Goal: Task Accomplishment & Management: Manage account settings

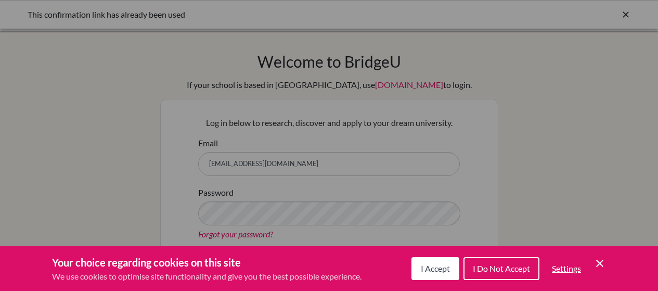
scroll to position [52, 0]
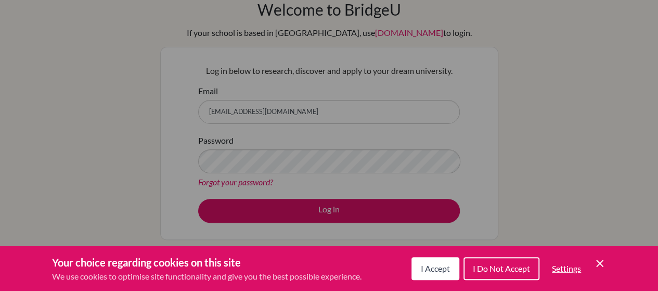
click at [297, 211] on div "Cookie Preferences" at bounding box center [329, 145] width 658 height 291
click at [445, 273] on span "I Accept" at bounding box center [435, 268] width 29 height 10
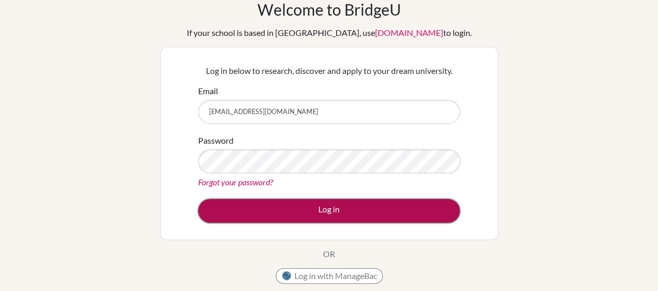
click at [344, 215] on button "Log in" at bounding box center [329, 211] width 262 height 24
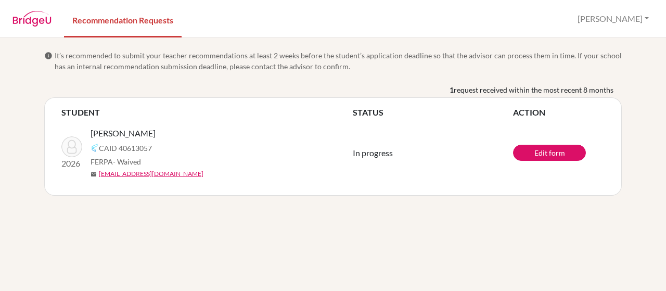
scroll to position [18, 0]
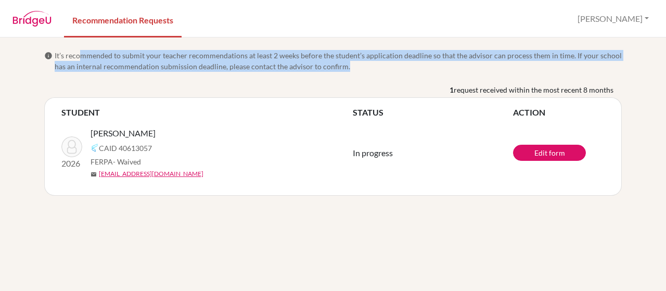
drag, startPoint x: 98, startPoint y: 47, endPoint x: 274, endPoint y: 74, distance: 177.9
click at [274, 72] on span "It’s recommended to submit your teacher recommendations at least 2 weeks before…" at bounding box center [338, 61] width 567 height 22
drag, startPoint x: 57, startPoint y: 46, endPoint x: 0, endPoint y: 48, distance: 56.7
click at [230, 72] on span "It’s recommended to submit your teacher recommendations at least 2 weeks before…" at bounding box center [338, 61] width 567 height 22
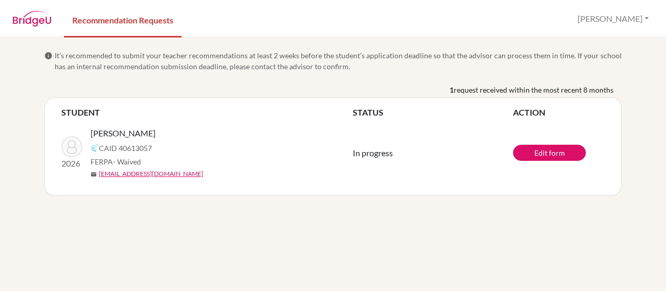
click at [46, 51] on span "info" at bounding box center [48, 55] width 8 height 8
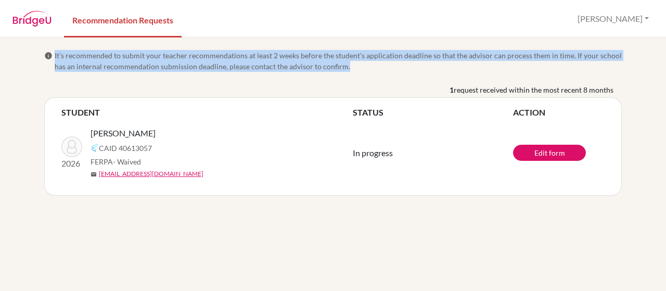
drag, startPoint x: 56, startPoint y: 47, endPoint x: 239, endPoint y: 82, distance: 185.7
click at [239, 72] on span "It’s recommended to submit your teacher recommendations at least 2 weeks before…" at bounding box center [338, 61] width 567 height 22
copy span "It’s recommended to submit your teacher recommendations at least 2 weeks before…"
